Goal: Task Accomplishment & Management: Use online tool/utility

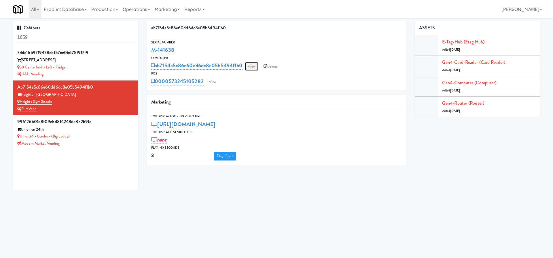
click at [250, 64] on link "View" at bounding box center [251, 66] width 13 height 9
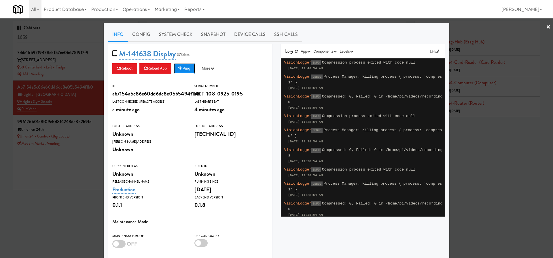
click at [192, 71] on button "Ping" at bounding box center [184, 68] width 21 height 10
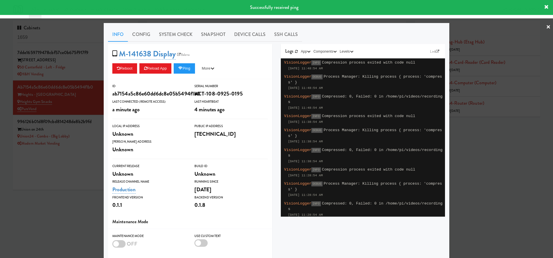
click at [59, 193] on div at bounding box center [276, 129] width 553 height 258
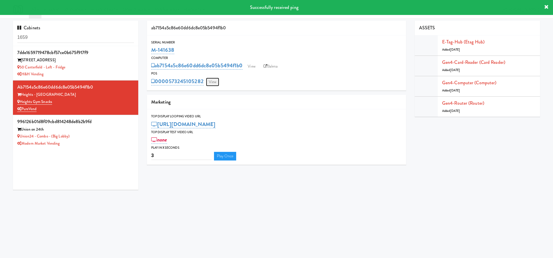
click at [215, 82] on link "View" at bounding box center [212, 82] width 13 height 9
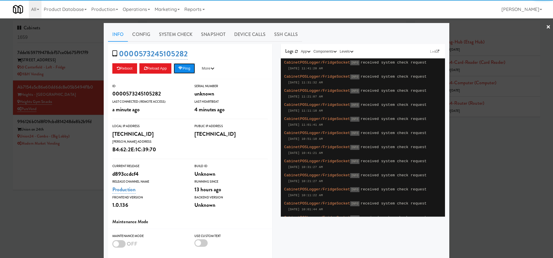
click at [189, 73] on button "Ping" at bounding box center [184, 68] width 21 height 10
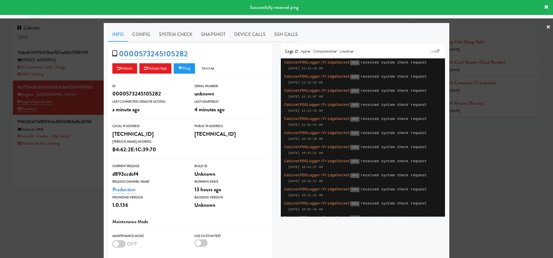
click at [67, 179] on div at bounding box center [276, 129] width 553 height 258
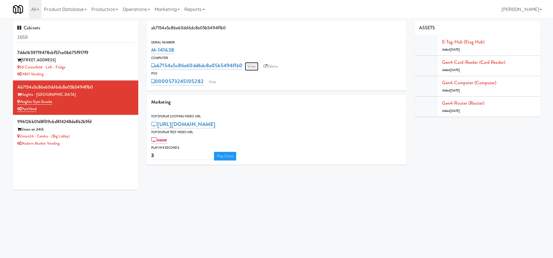
click at [256, 65] on link "View" at bounding box center [251, 66] width 13 height 9
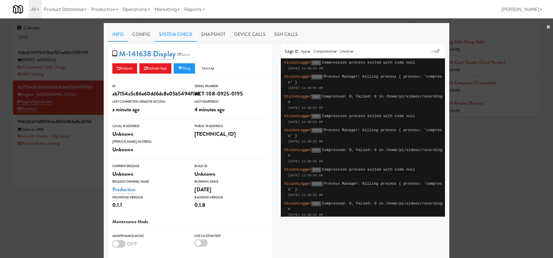
click at [174, 34] on link "System Check" at bounding box center [176, 34] width 42 height 14
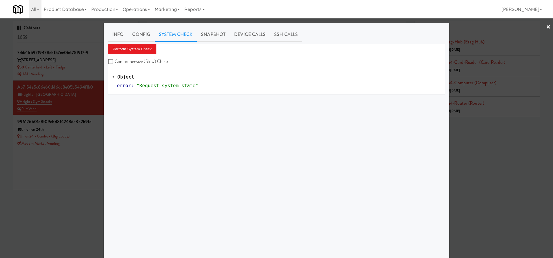
click at [150, 65] on label "Comprehensive (Slow) Check" at bounding box center [138, 61] width 61 height 9
click at [115, 64] on input "Comprehensive (Slow) Check" at bounding box center [111, 62] width 7 height 5
checkbox input "true"
click at [150, 49] on button "Perform System Check" at bounding box center [132, 49] width 48 height 10
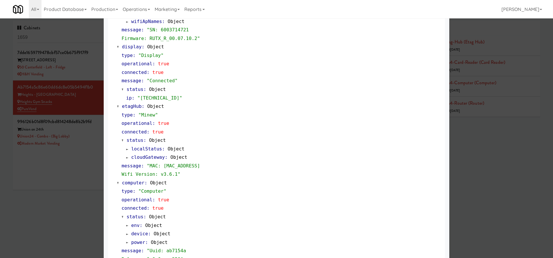
scroll to position [453, 0]
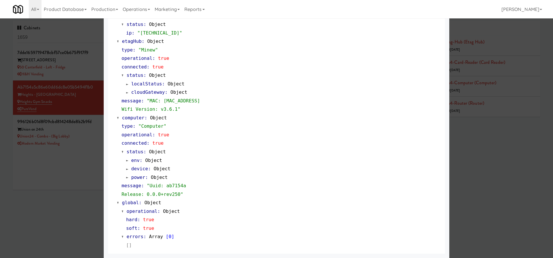
click at [55, 221] on div at bounding box center [276, 129] width 553 height 258
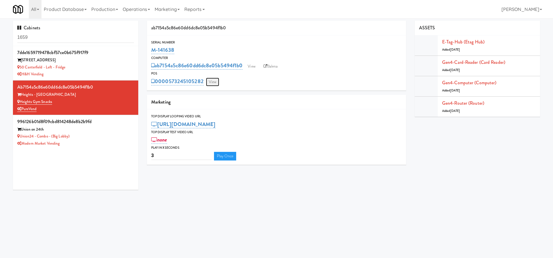
click at [211, 79] on link "View" at bounding box center [212, 82] width 13 height 9
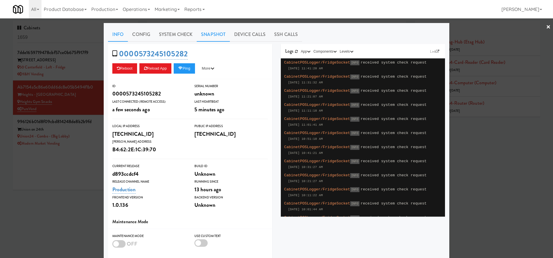
click at [217, 29] on link "Snapshot" at bounding box center [213, 34] width 33 height 14
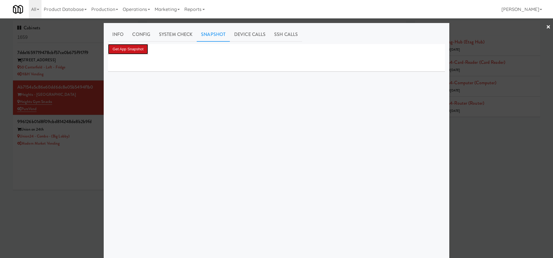
click at [136, 50] on button "Get App Snapshot" at bounding box center [128, 49] width 40 height 10
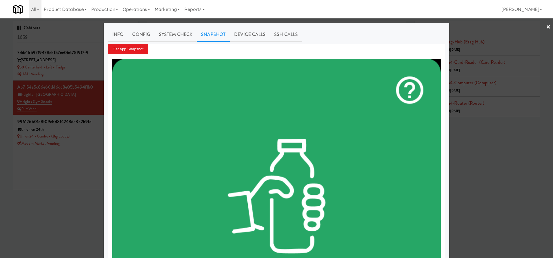
click at [48, 209] on div at bounding box center [276, 129] width 553 height 258
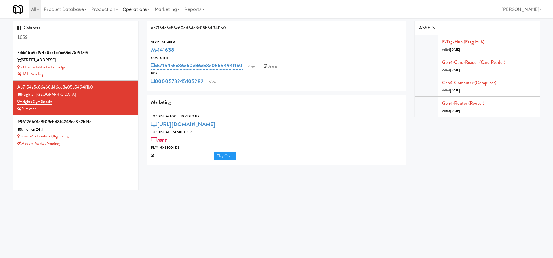
click at [143, 14] on link "Operations" at bounding box center [136, 9] width 32 height 18
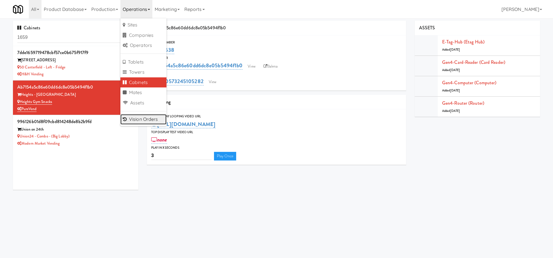
click at [143, 121] on link "Vision Orders" at bounding box center [143, 119] width 46 height 10
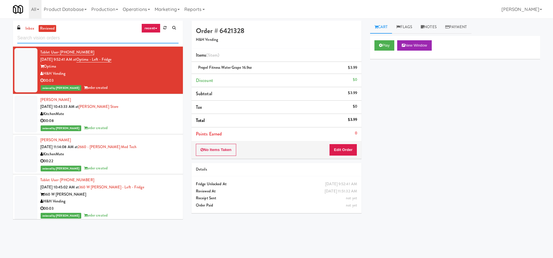
paste input "Heights Gym Snacks"
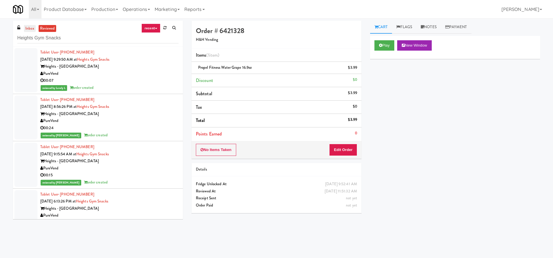
click at [35, 30] on link "inbox" at bounding box center [30, 28] width 12 height 7
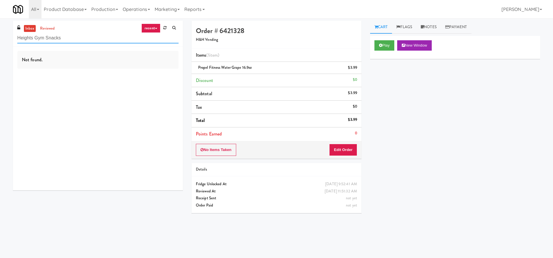
click at [73, 36] on input "Heights Gym Snacks" at bounding box center [97, 38] width 161 height 11
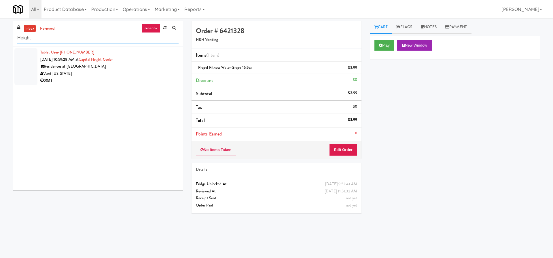
drag, startPoint x: 52, startPoint y: 42, endPoint x: 5, endPoint y: 38, distance: 46.9
click at [5, 38] on div "inbox reviewed recent all unclear take inventory issue suspicious failed recent…" at bounding box center [276, 136] width 553 height 231
paste input "Avant HP - Cooler - Middle"
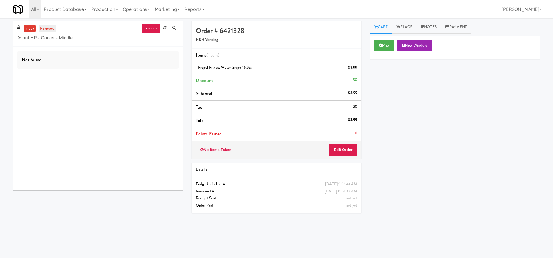
type input "Avant HP - Cooler - Middle"
click at [50, 27] on link "reviewed" at bounding box center [48, 28] width 18 height 7
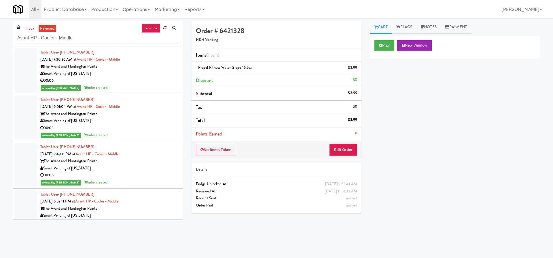
click at [139, 82] on div "00:06" at bounding box center [109, 80] width 138 height 7
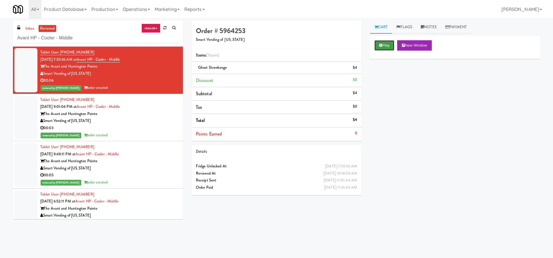
click at [386, 42] on button "Play" at bounding box center [385, 45] width 20 height 10
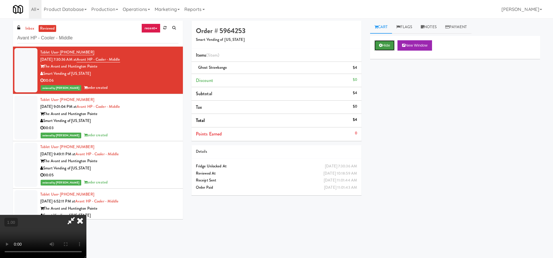
click at [386, 42] on button "Hide" at bounding box center [385, 45] width 20 height 10
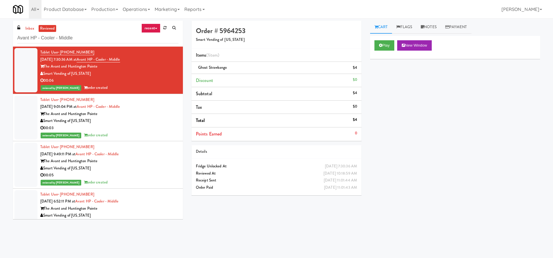
click at [159, 118] on div "Smart Vending of [US_STATE]" at bounding box center [109, 121] width 138 height 7
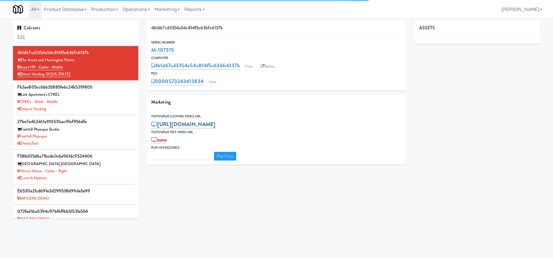
type input "3"
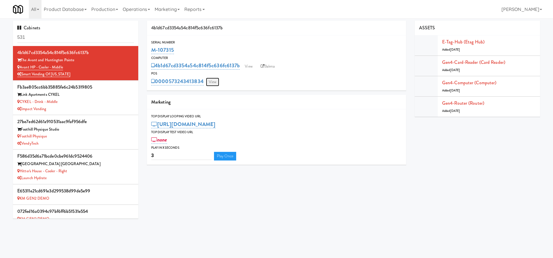
click at [217, 80] on link "View" at bounding box center [212, 82] width 13 height 9
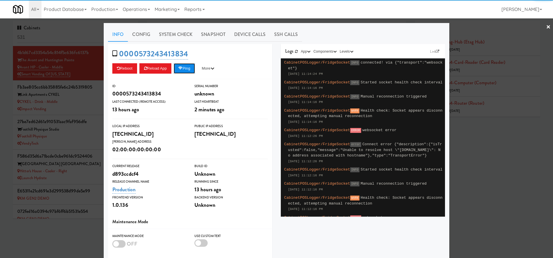
click at [183, 70] on icon at bounding box center [180, 69] width 4 height 4
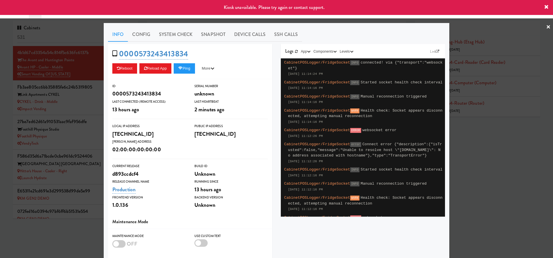
click at [31, 174] on div at bounding box center [276, 129] width 553 height 258
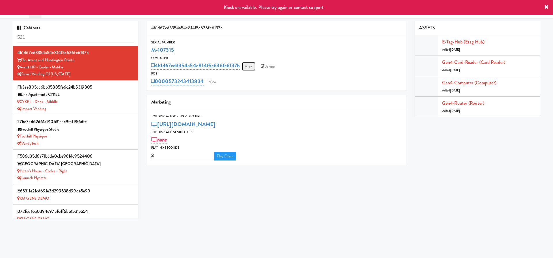
click at [254, 62] on link "View" at bounding box center [248, 66] width 13 height 9
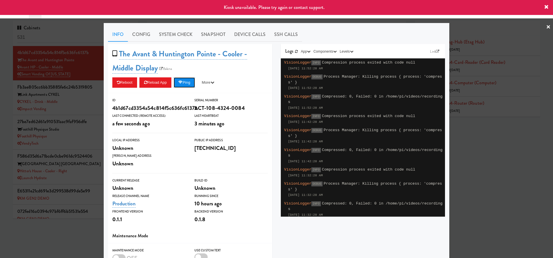
click at [183, 82] on icon at bounding box center [180, 83] width 4 height 4
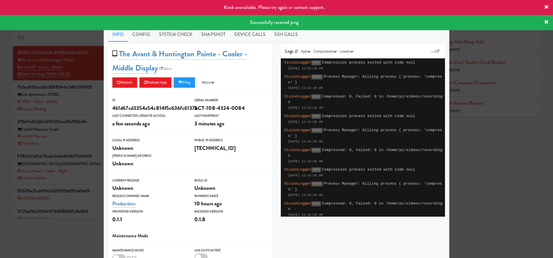
click at [45, 119] on div at bounding box center [276, 129] width 553 height 258
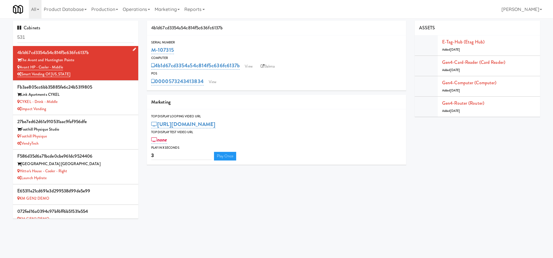
drag, startPoint x: 54, startPoint y: 66, endPoint x: 22, endPoint y: 67, distance: 32.3
click at [22, 67] on div "Avant HP - Cooler - Middle" at bounding box center [75, 67] width 117 height 7
click at [213, 80] on link "View" at bounding box center [212, 82] width 13 height 9
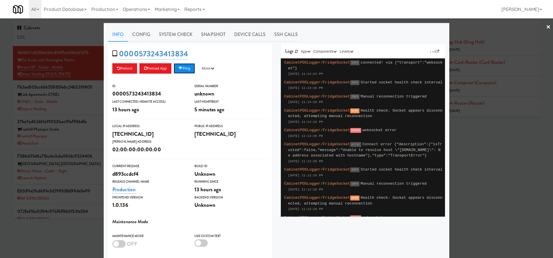
click at [191, 70] on button "Ping" at bounding box center [184, 68] width 21 height 10
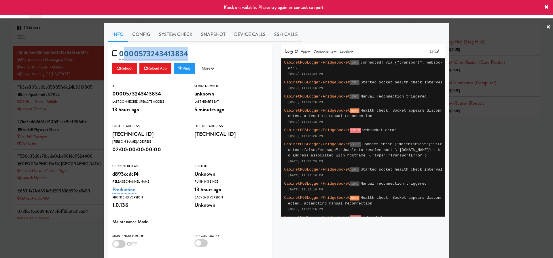
drag, startPoint x: 192, startPoint y: 53, endPoint x: 122, endPoint y: 52, distance: 69.2
click at [122, 52] on div "0000573243413834 Reboot Reload App Ping More Ping Server Restart Server Force R…" at bounding box center [190, 61] width 164 height 35
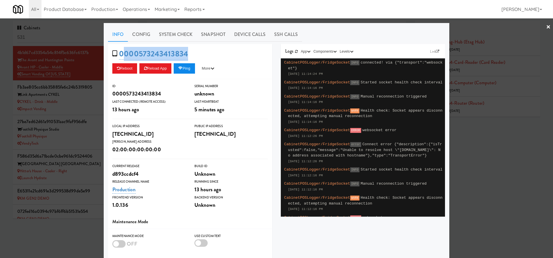
copy link "000573243413834"
click at [433, 50] on link "Link" at bounding box center [435, 52] width 12 height 6
click at [483, 49] on div at bounding box center [276, 129] width 553 height 258
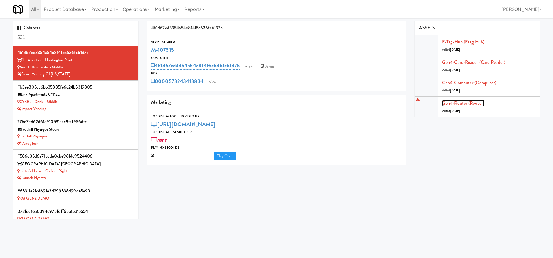
click at [482, 102] on link "Gen4-router (Router)" at bounding box center [463, 103] width 42 height 7
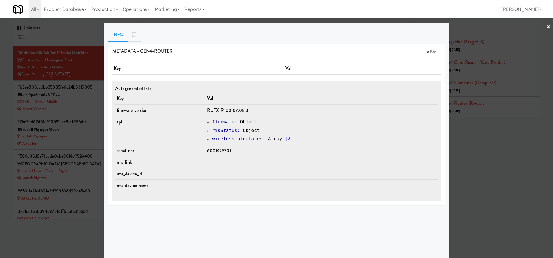
click at [224, 150] on span "6001425701" at bounding box center [219, 150] width 24 height 7
copy span "6001425701"
